Goal: Task Accomplishment & Management: Complete application form

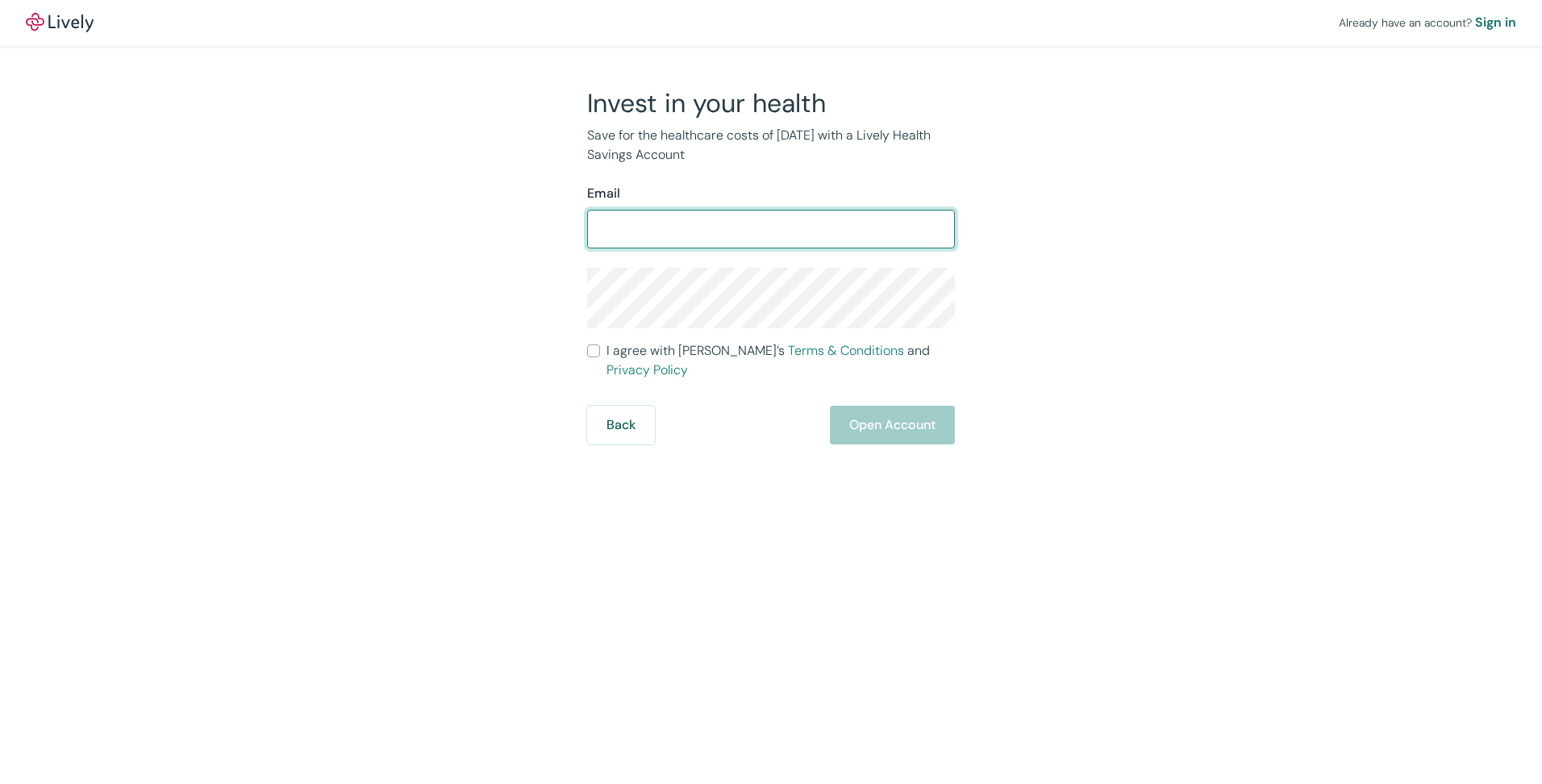
click at [745, 230] on input "Email" at bounding box center [770, 229] width 368 height 32
type input "[PERSON_NAME][EMAIL_ADDRESS][DOMAIN_NAME]"
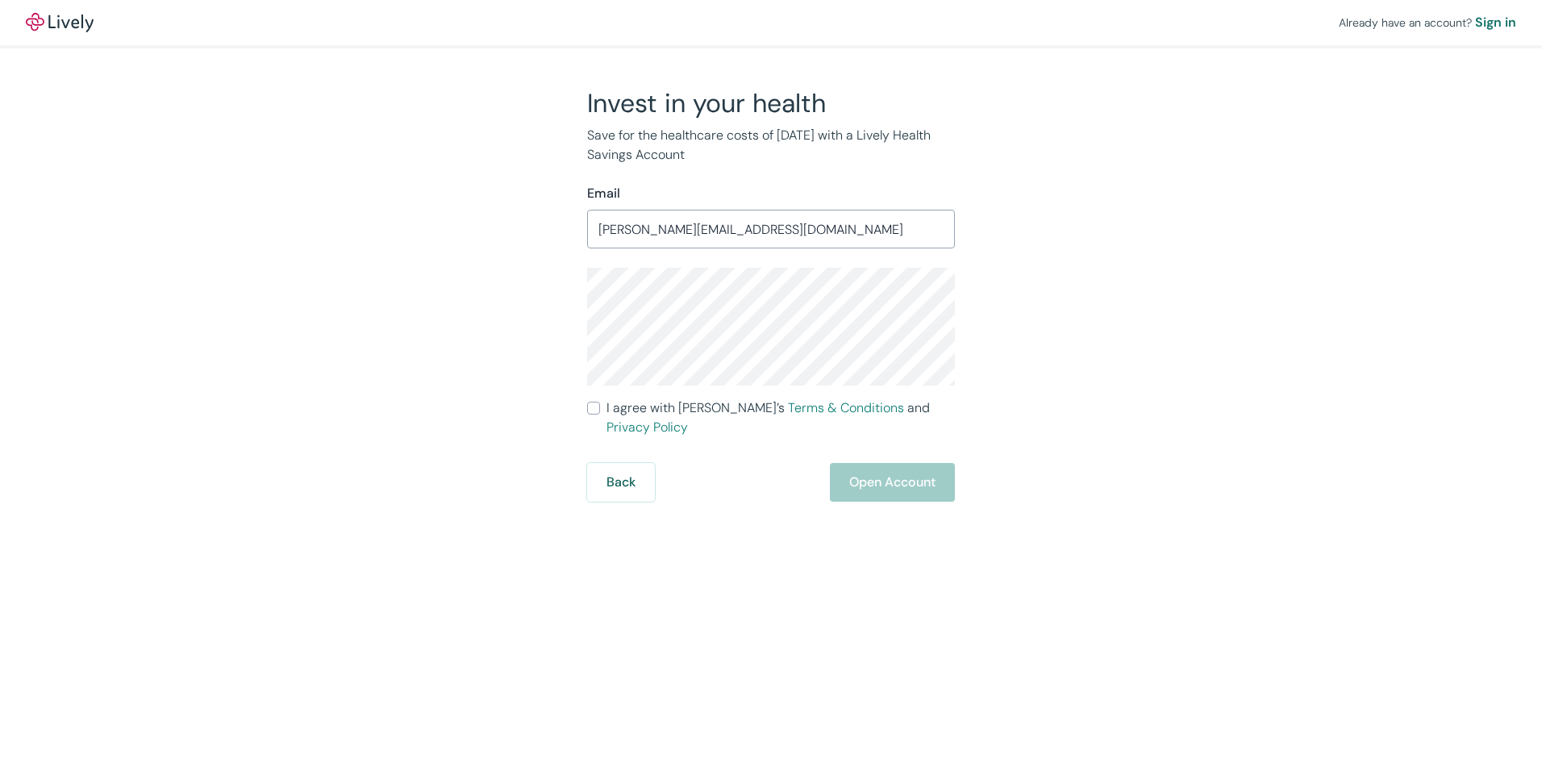
click at [1096, 302] on div "Invest in your health Save for the healthcare costs of [DATE] with a Lively Hea…" at bounding box center [761, 294] width 774 height 415
click at [1170, 295] on div "Already have an account? Sign in Invest in your health Save for the healthcare …" at bounding box center [771, 250] width 1542 height 502
click at [592, 407] on input "I agree with Lively’s Terms & Conditions and Privacy Policy" at bounding box center [593, 408] width 13 height 13
checkbox input "true"
click at [886, 462] on button "Open Account" at bounding box center [892, 482] width 125 height 39
